Goal: Task Accomplishment & Management: Use online tool/utility

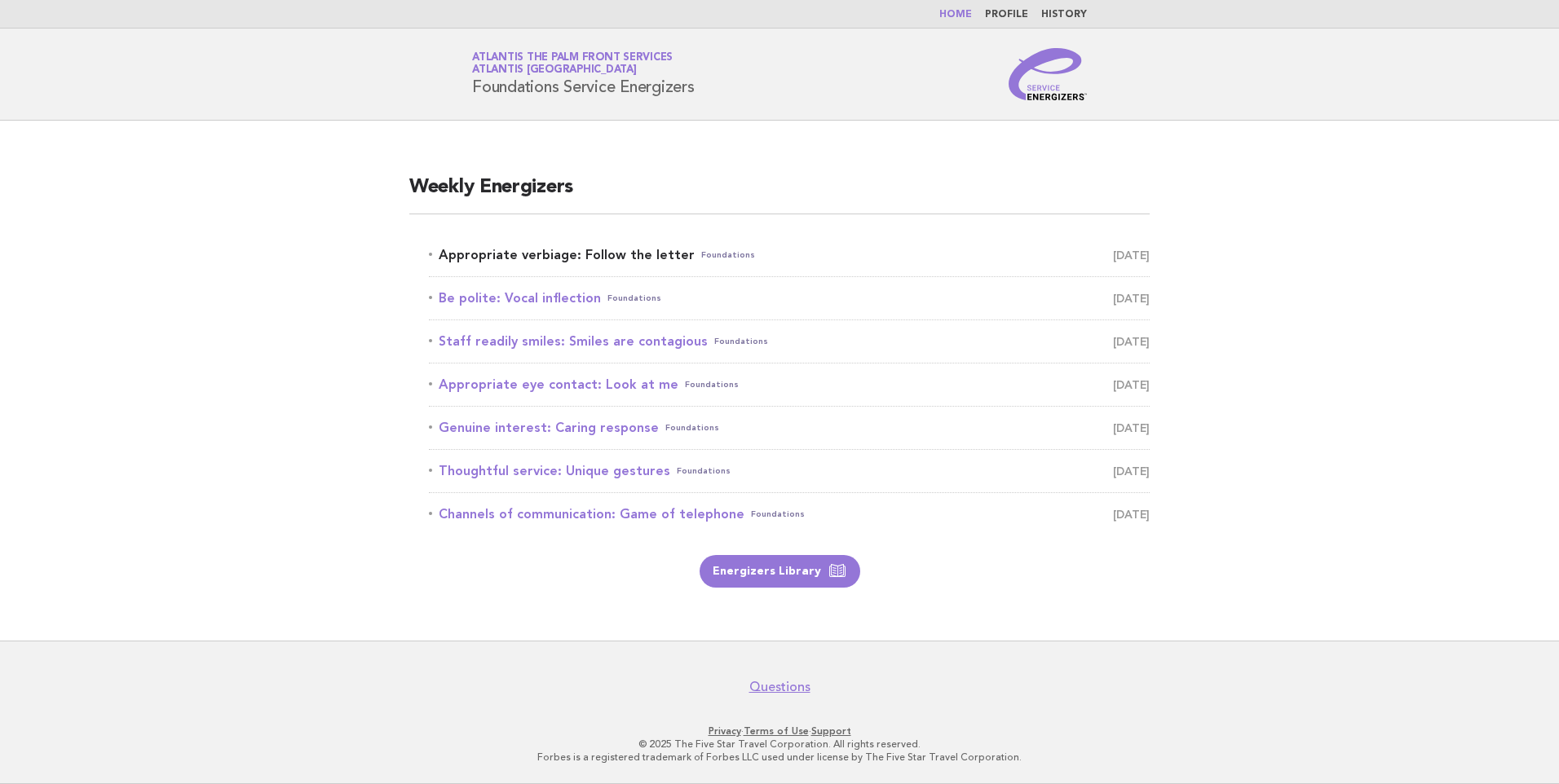
click at [548, 259] on link "Appropriate verbiage: Follow the letter Foundations August 23" at bounding box center [789, 255] width 721 height 23
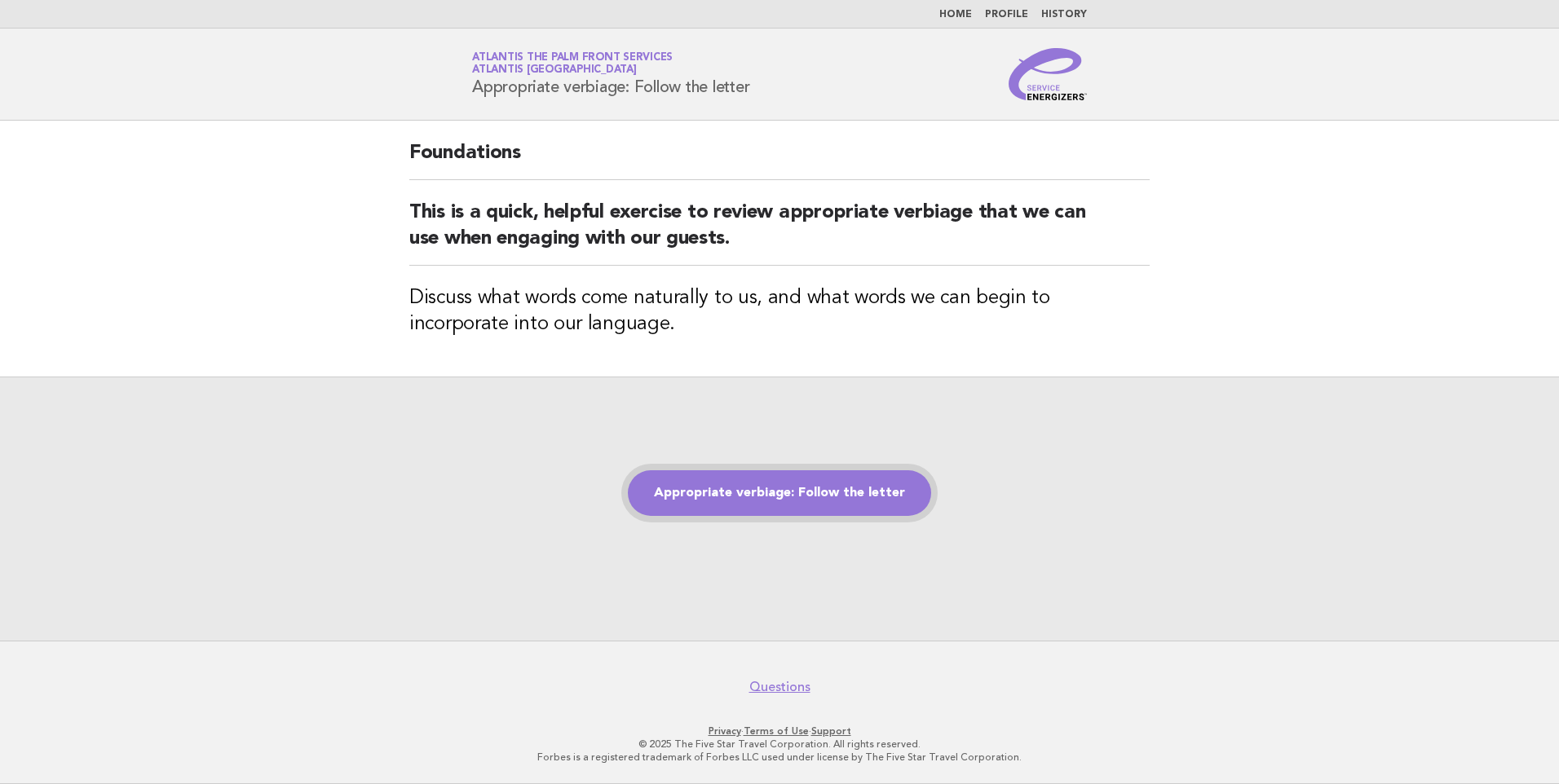
click at [786, 486] on link "Appropriate verbiage: Follow the letter" at bounding box center [779, 493] width 303 height 45
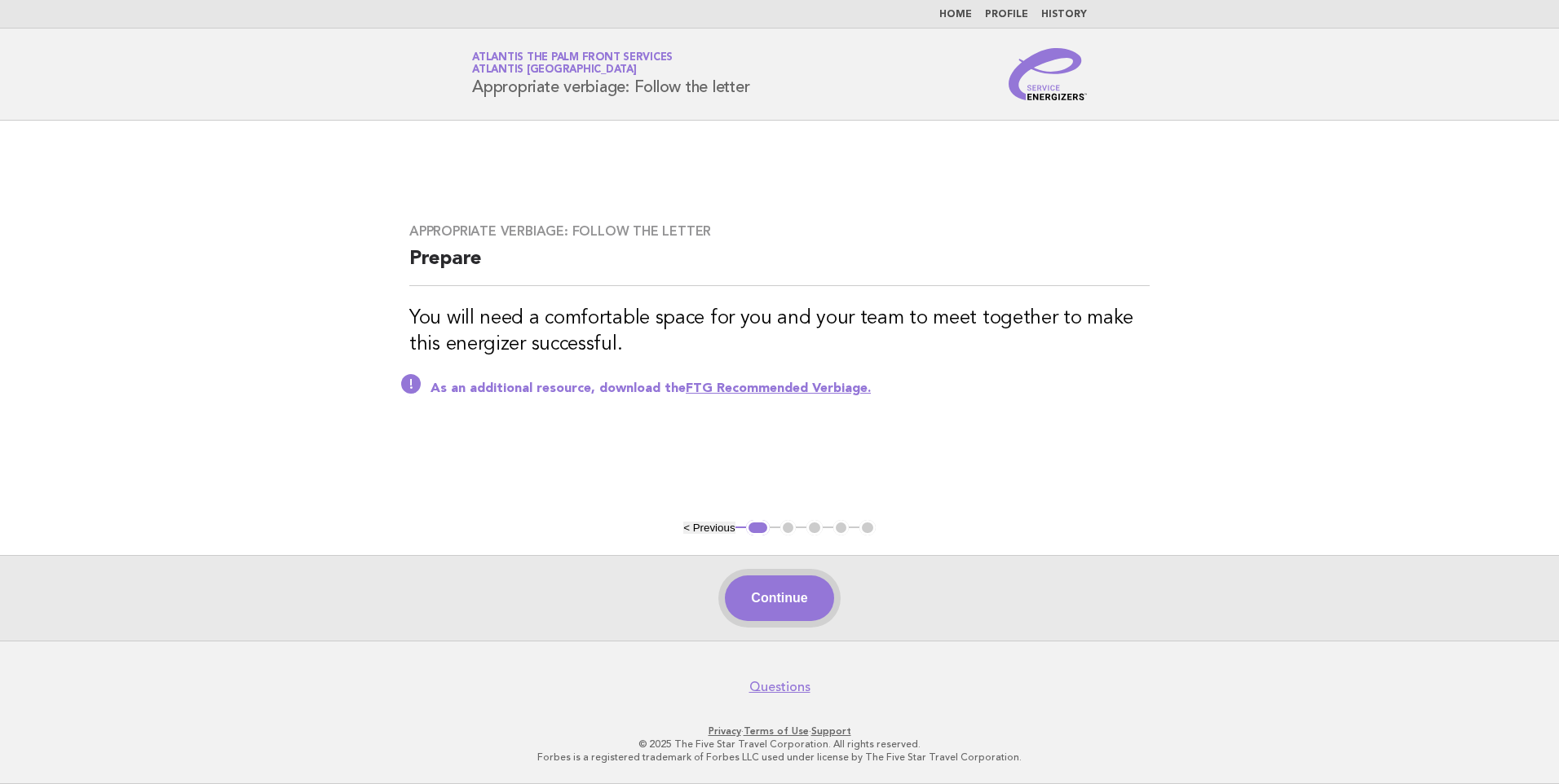
click at [790, 605] on button "Continue" at bounding box center [778, 598] width 108 height 45
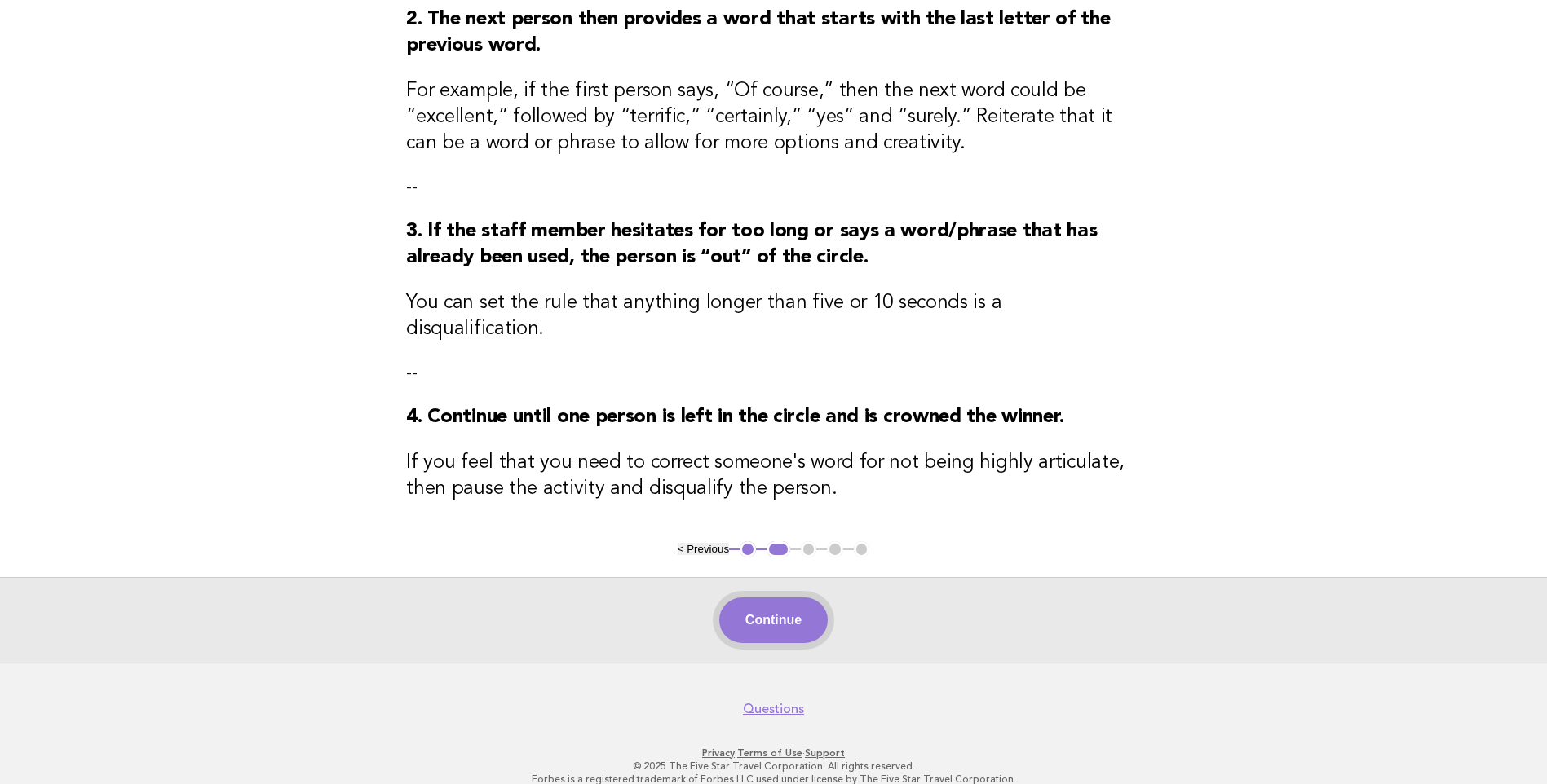
click at [787, 600] on button "Continue" at bounding box center [773, 620] width 108 height 45
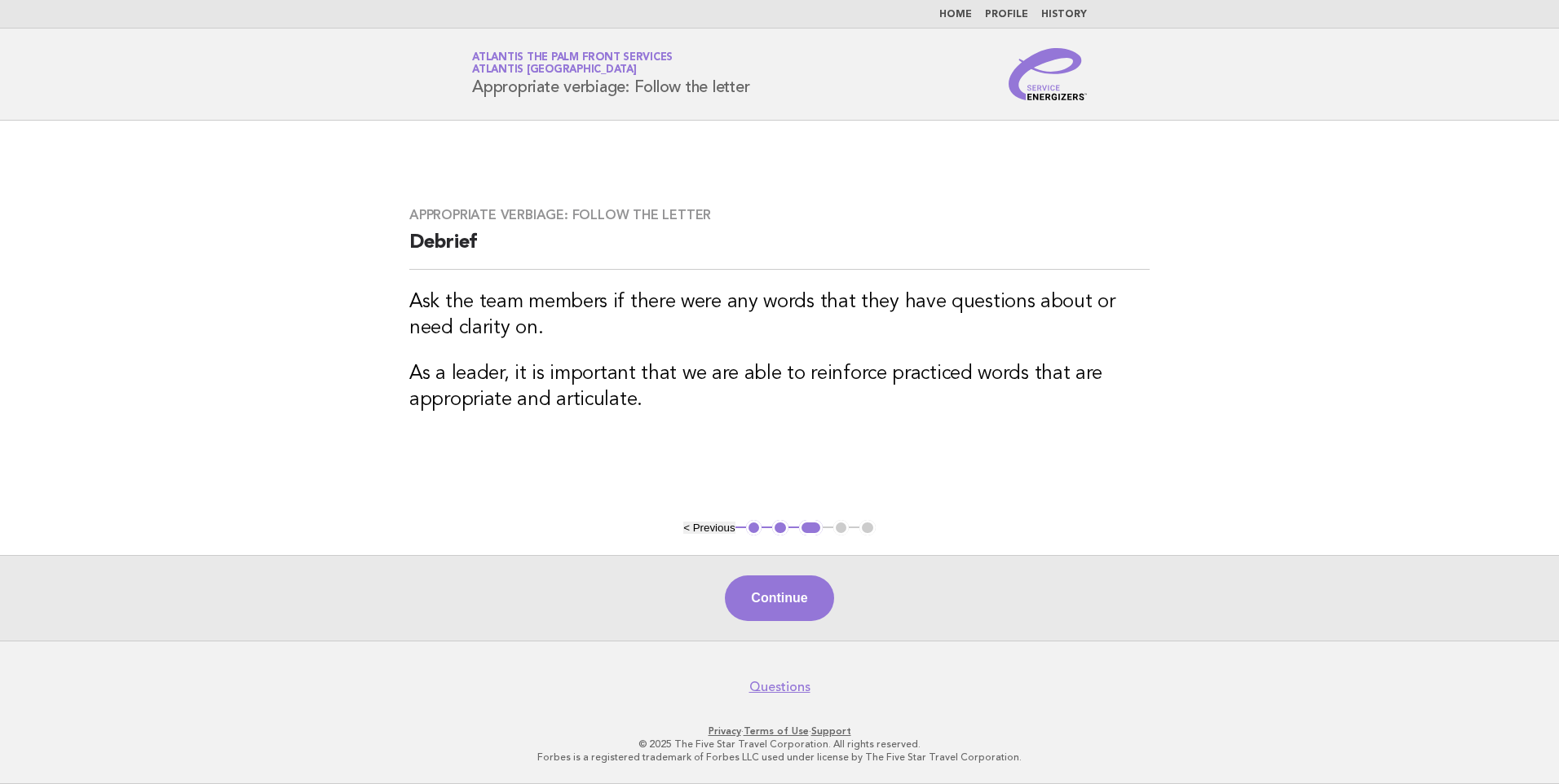
click at [795, 577] on button "Continue" at bounding box center [778, 598] width 108 height 45
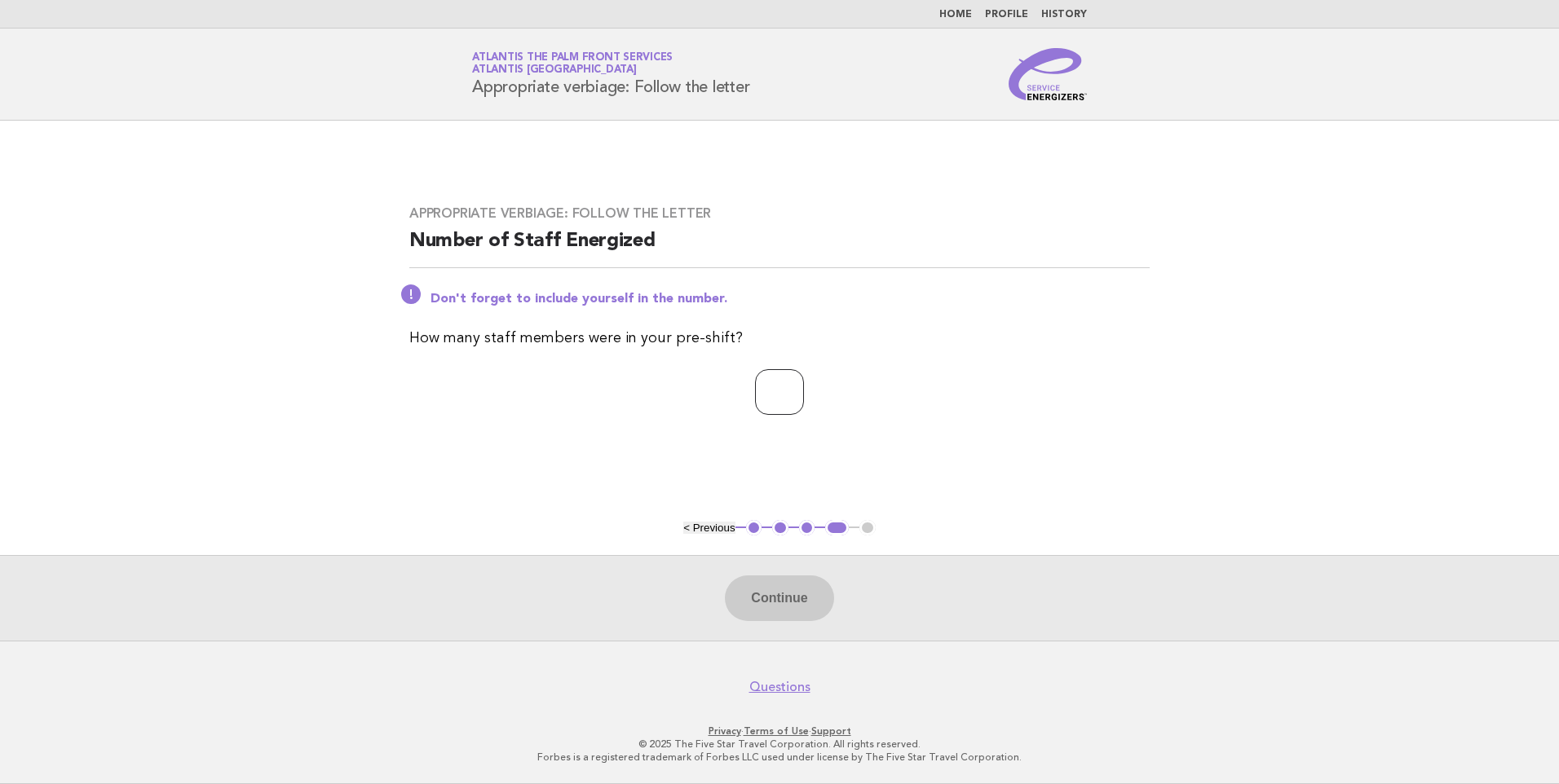
click at [759, 378] on input "number" at bounding box center [780, 392] width 49 height 45
type input "*"
click at [773, 563] on div "Continue" at bounding box center [779, 598] width 1559 height 85
click at [788, 614] on button "Continue" at bounding box center [778, 598] width 108 height 45
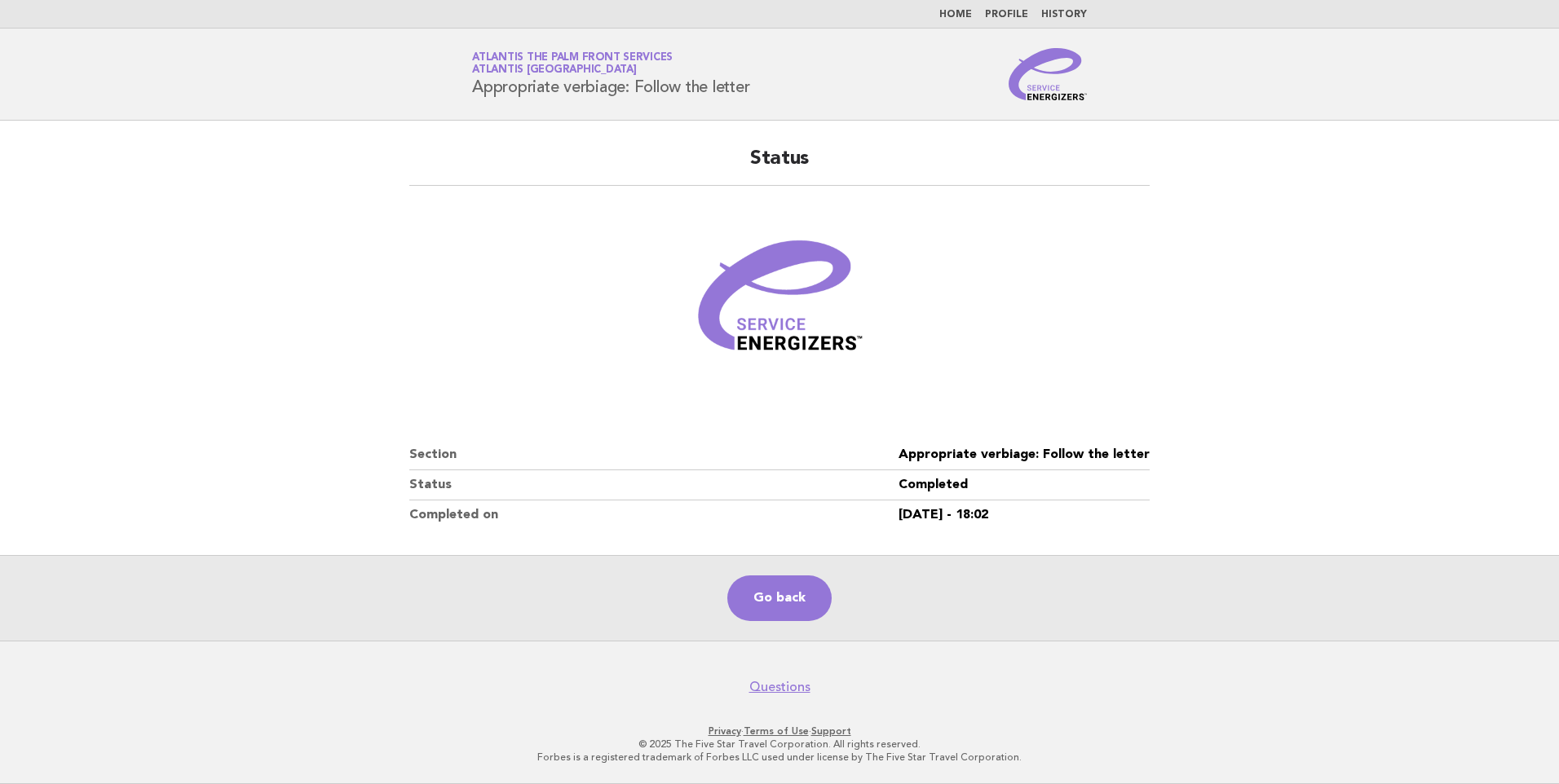
drag, startPoint x: 451, startPoint y: 93, endPoint x: 768, endPoint y: 86, distance: 317.1
click at [768, 86] on div "Service Energizers Atlantis The Palm Front Services Atlantis Dubai Appropriate …" at bounding box center [779, 74] width 660 height 52
click at [694, 88] on h1 "Service Energizers Atlantis The Palm Front Services Atlantis Dubai Appropriate …" at bounding box center [610, 74] width 277 height 43
